Goal: Information Seeking & Learning: Learn about a topic

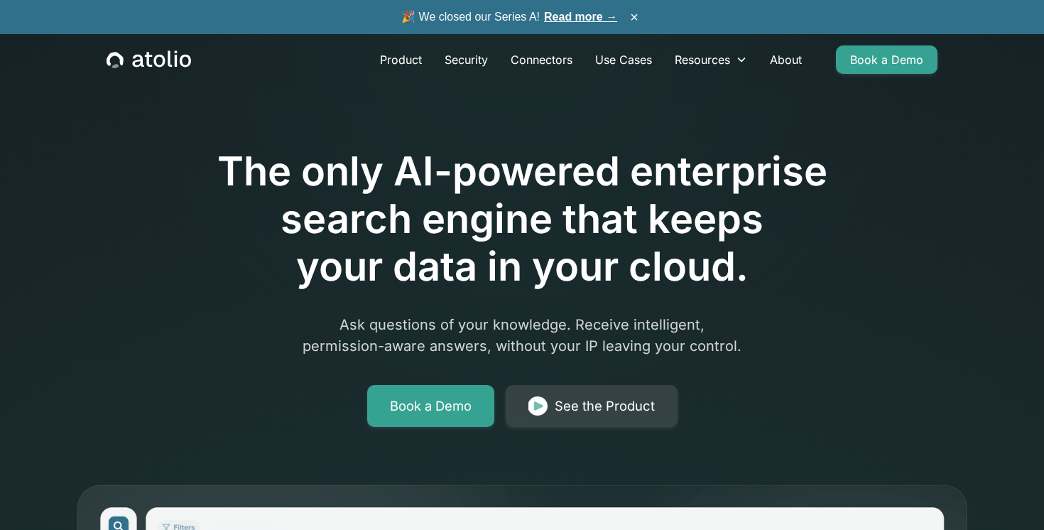
click at [571, 15] on link "Read more →" at bounding box center [580, 17] width 73 height 12
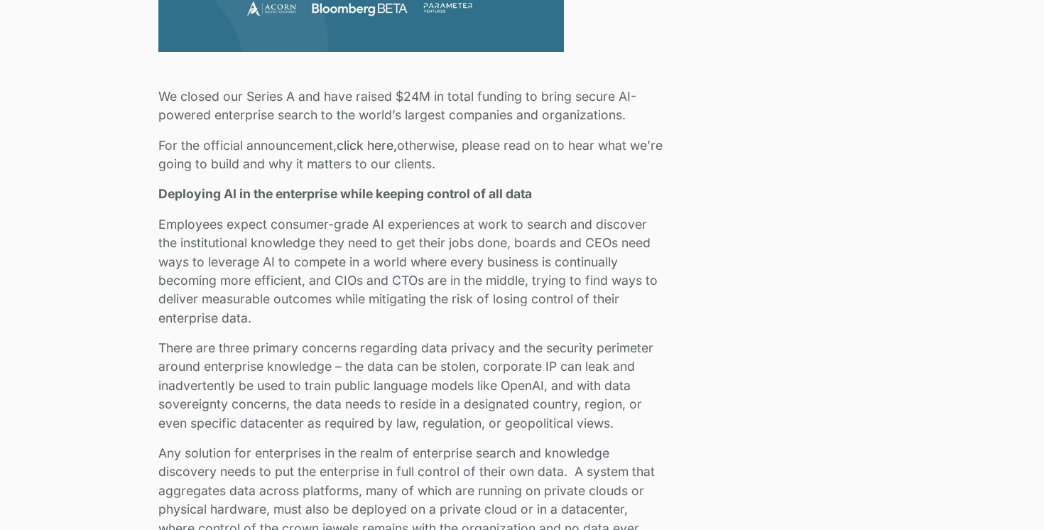
scroll to position [815, 0]
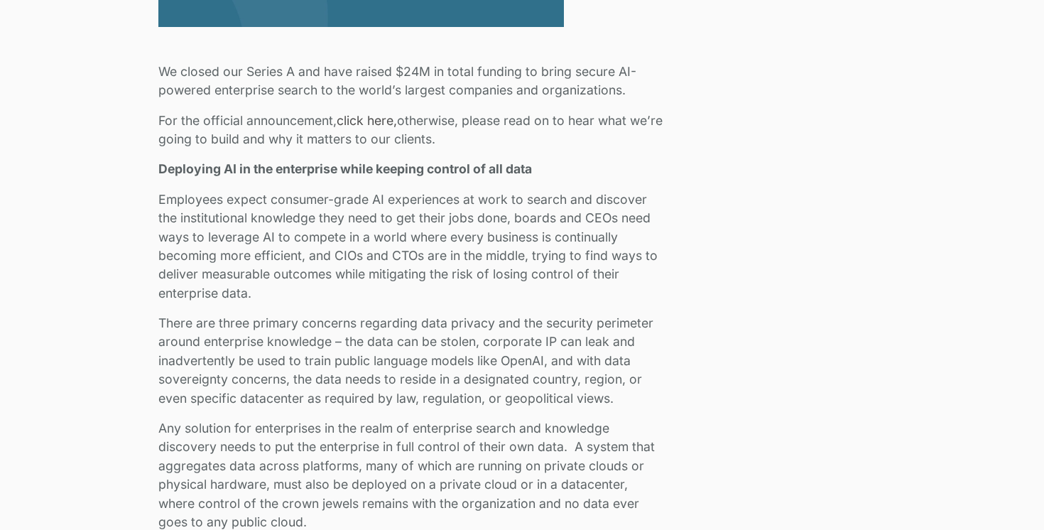
click at [366, 119] on link "click here," at bounding box center [367, 120] width 60 height 15
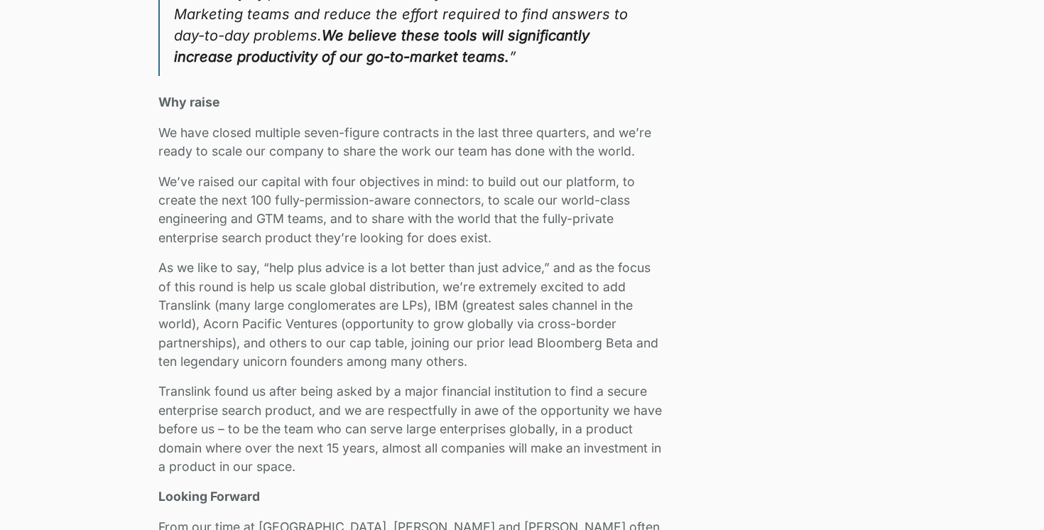
scroll to position [2325, 0]
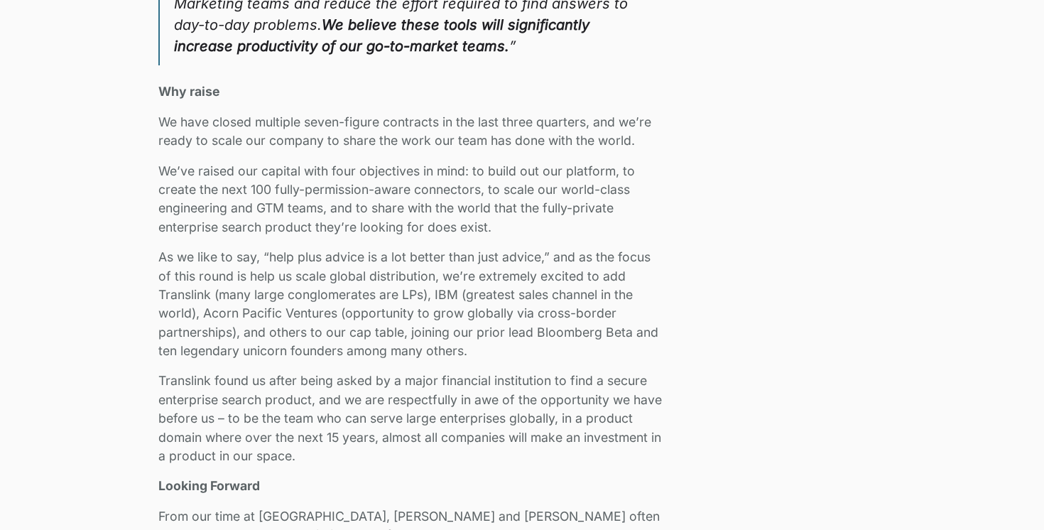
click at [457, 200] on p "We’ve raised our capital with four objectives in mind: to build out our platfor…" at bounding box center [411, 199] width 507 height 75
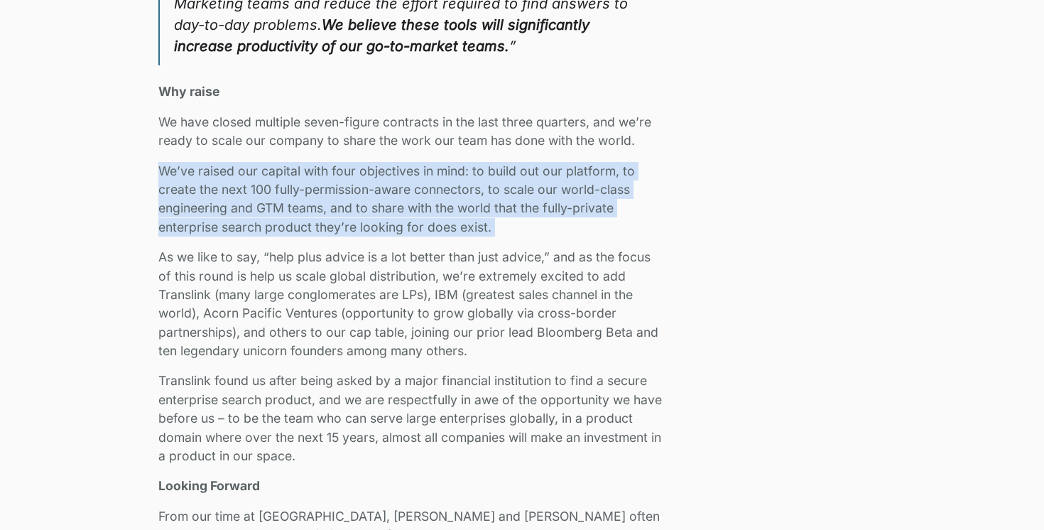
click at [457, 200] on p "We’ve raised our capital with four objectives in mind: to build out our platfor…" at bounding box center [411, 199] width 507 height 75
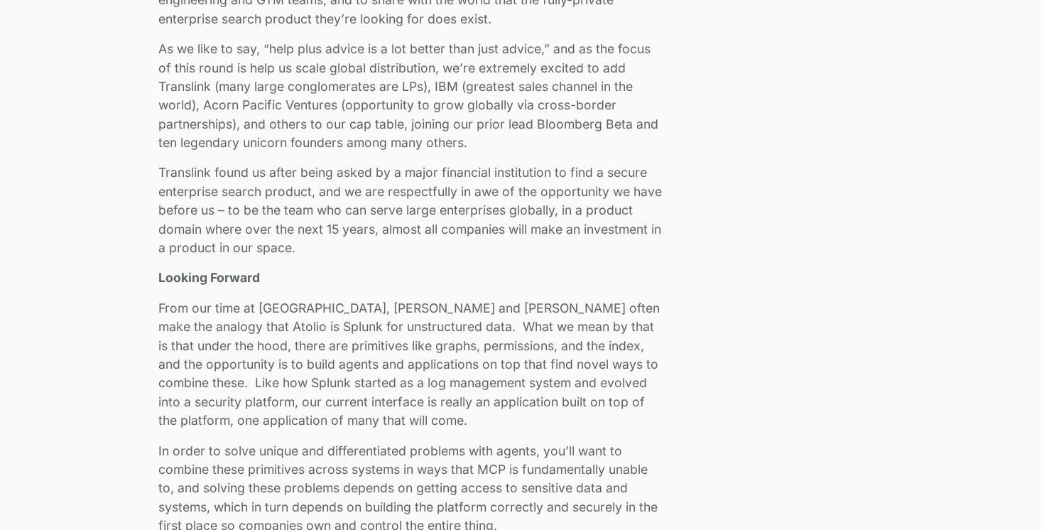
scroll to position [2534, 0]
drag, startPoint x: 538, startPoint y: 126, endPoint x: 632, endPoint y: 125, distance: 93.8
click at [632, 125] on p "As we like to say, “help plus advice is a lot better than just advice,” and as …" at bounding box center [411, 95] width 507 height 112
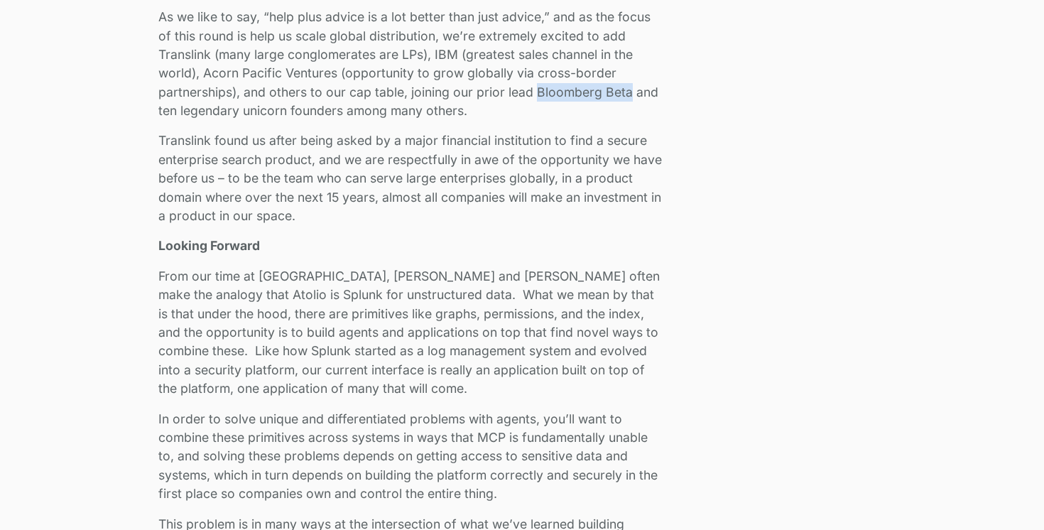
scroll to position [2566, 0]
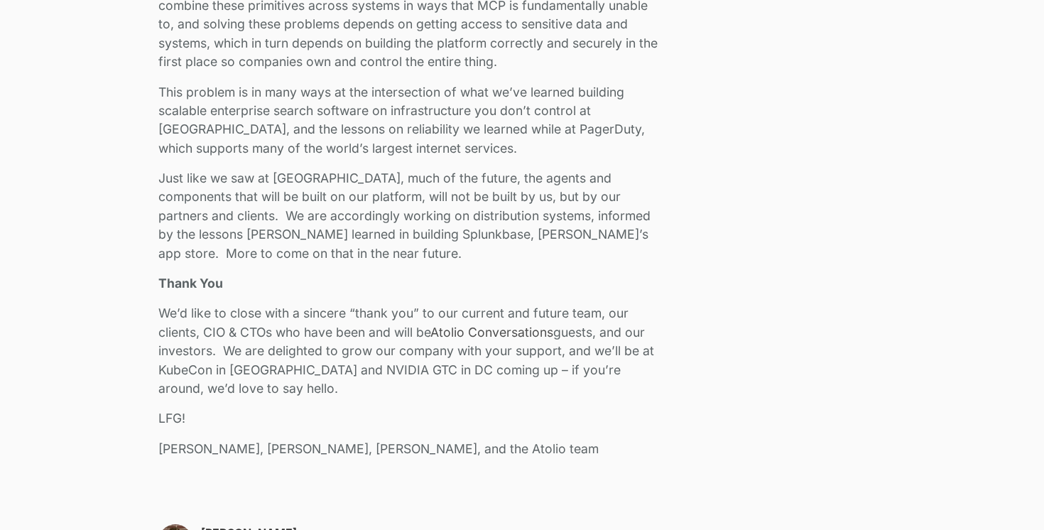
scroll to position [3016, 0]
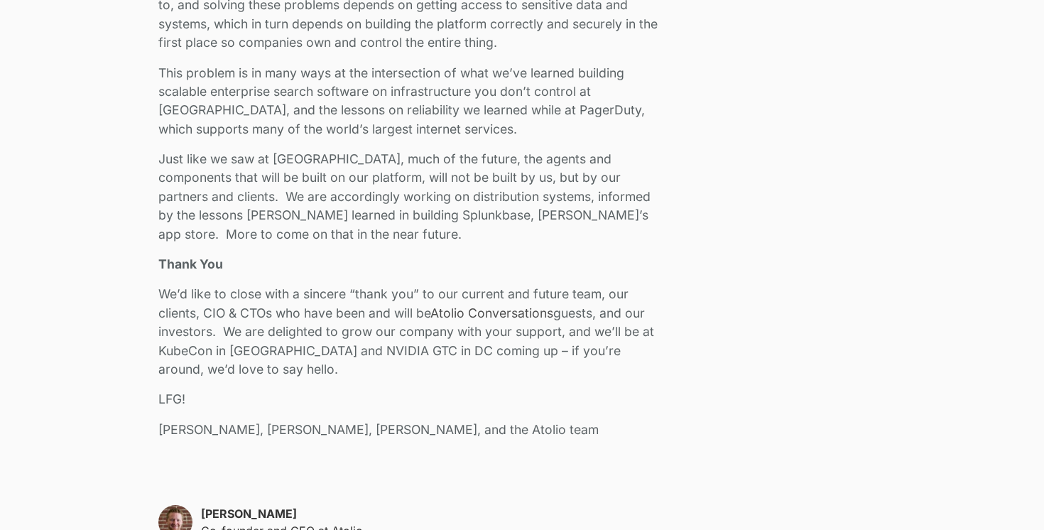
click at [641, 177] on p "Just like we saw at Splunk, much of the future, the agents and components that …" at bounding box center [411, 197] width 507 height 94
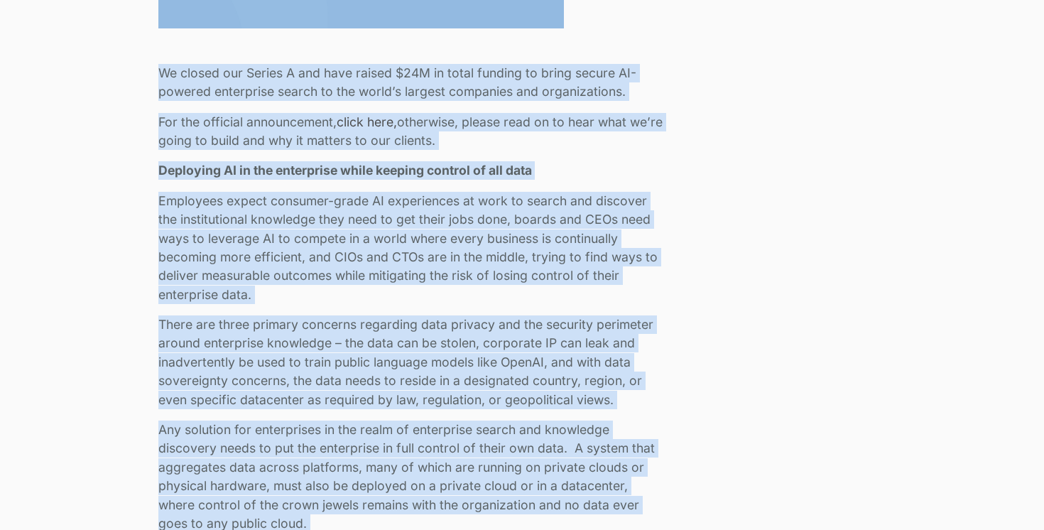
scroll to position [703, 0]
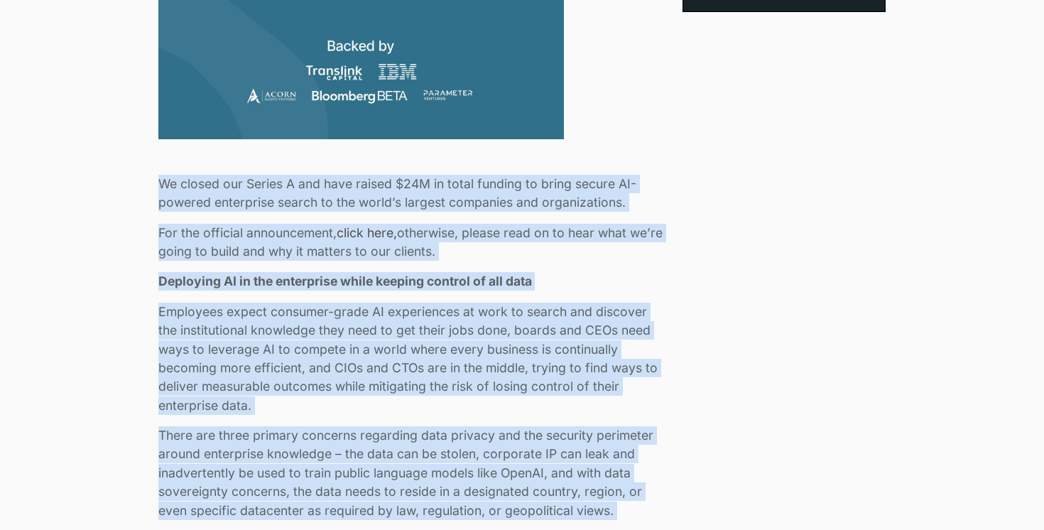
drag, startPoint x: 214, startPoint y: 211, endPoint x: 153, endPoint y: 185, distance: 65.9
copy div "We closed our Series A and have raised $24M in total funding to bring secure AI…"
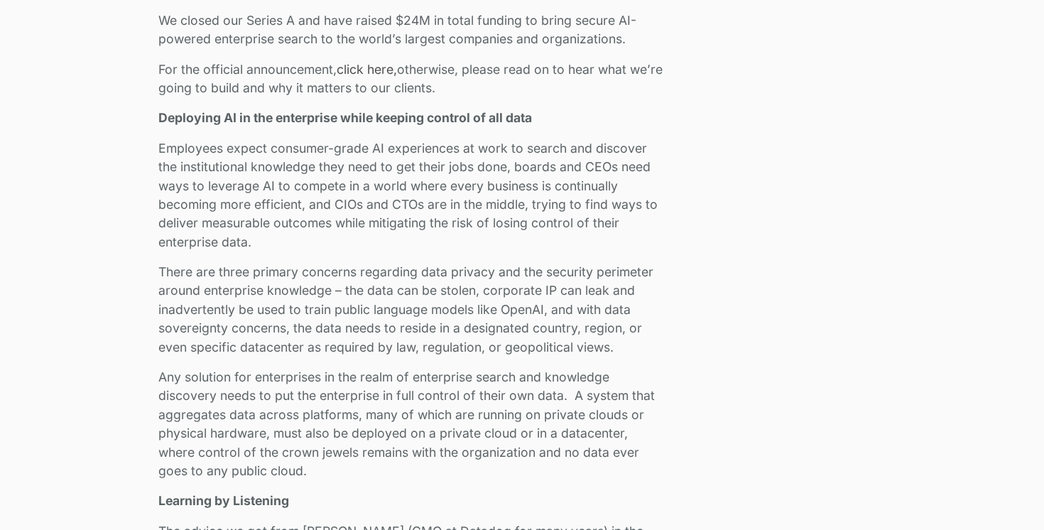
scroll to position [962, 0]
